Goal: Task Accomplishment & Management: Manage account settings

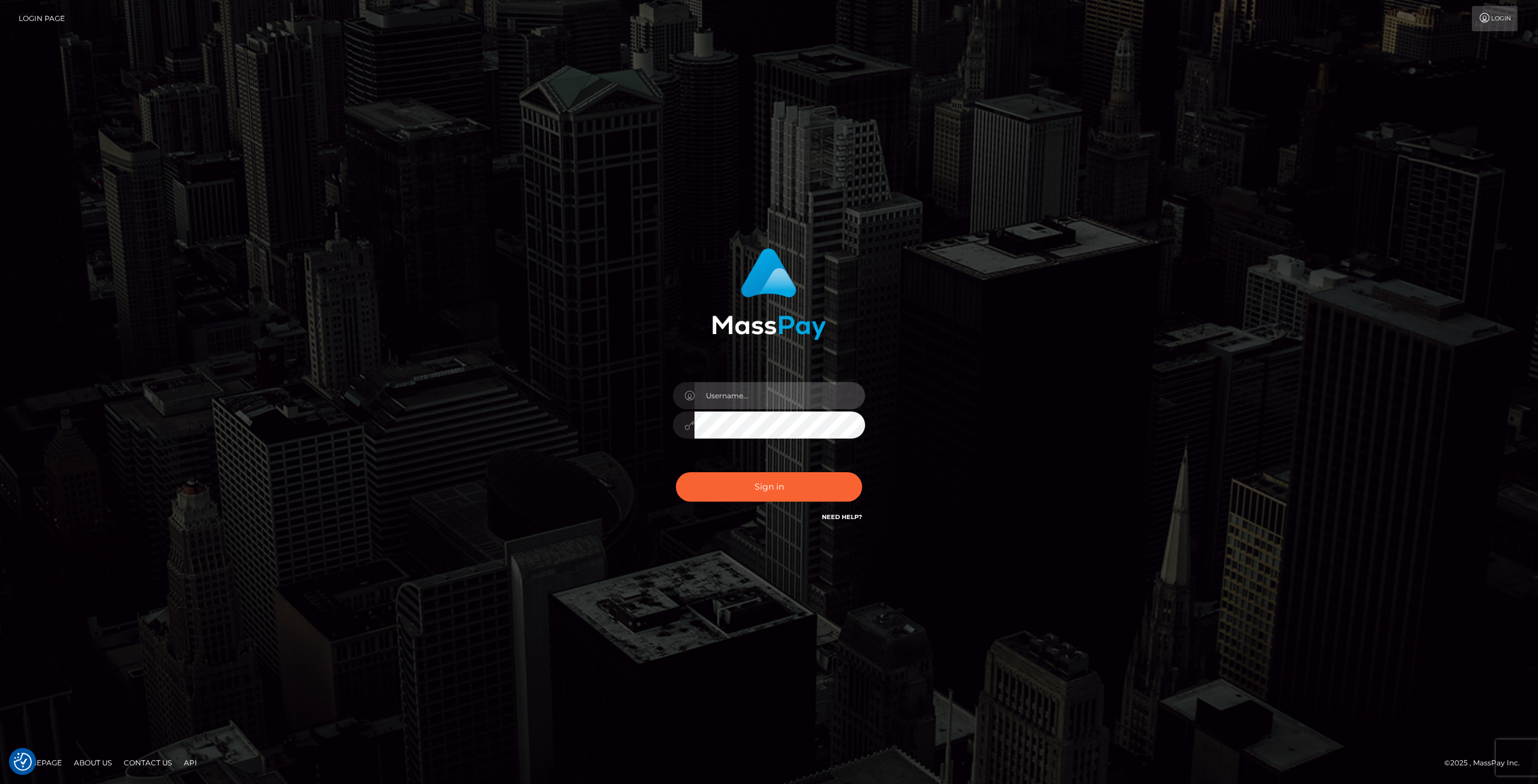
click at [715, 394] on input "text" at bounding box center [779, 396] width 171 height 27
type input "[EMAIL_ADDRESS][DOMAIN_NAME]"
click at [759, 478] on button "Sign in" at bounding box center [769, 486] width 187 height 30
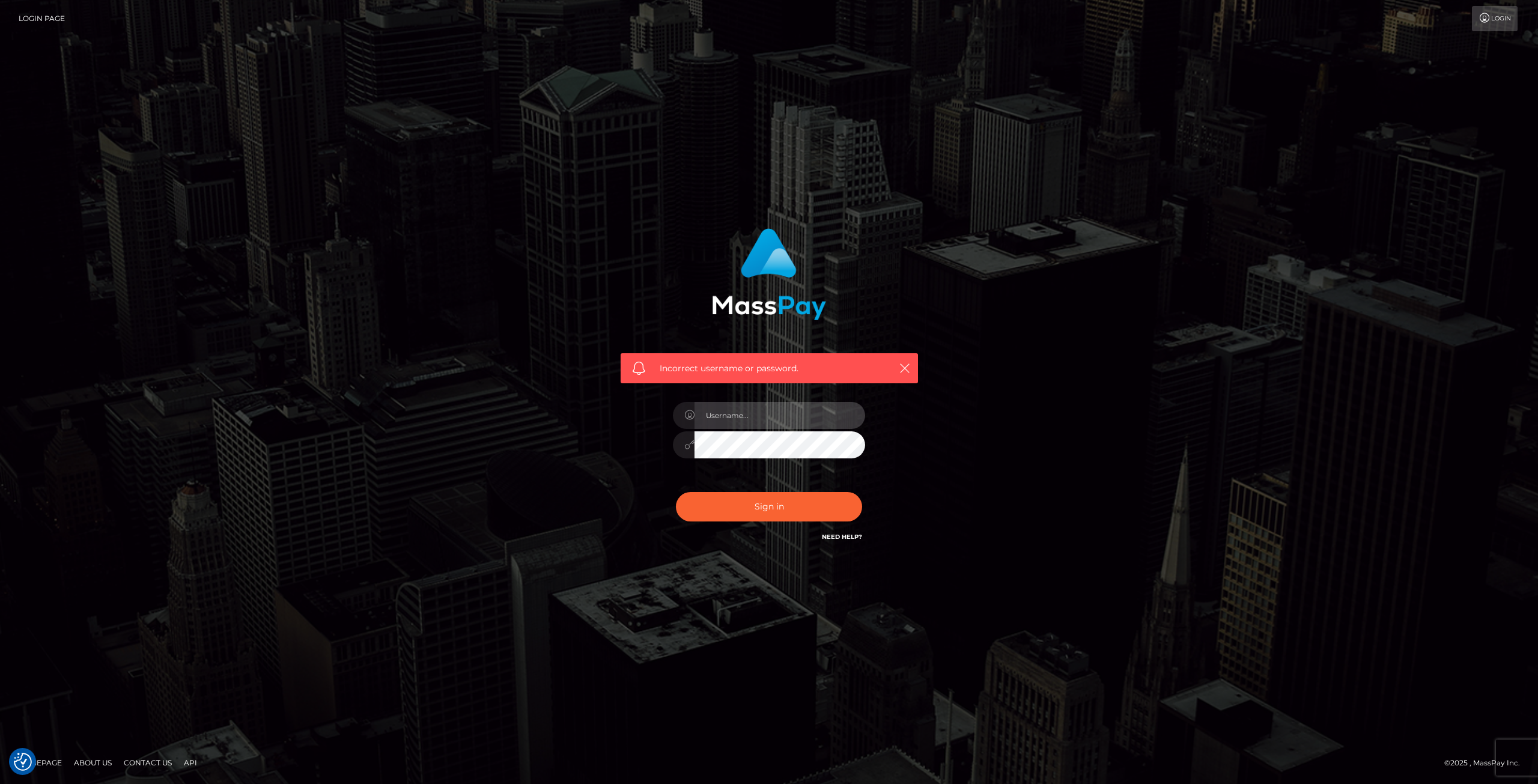
click at [742, 415] on input "text" at bounding box center [779, 416] width 171 height 27
click at [718, 417] on input "text" at bounding box center [779, 416] width 171 height 27
type input "[EMAIL_ADDRESS][DOMAIN_NAME]"
click at [676, 492] on button "Sign in" at bounding box center [769, 507] width 187 height 30
